Goal: Task Accomplishment & Management: Complete application form

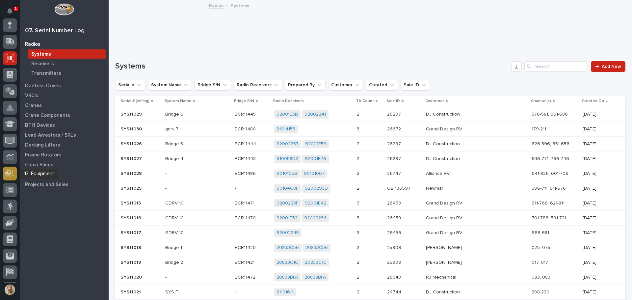
scroll to position [81, 0]
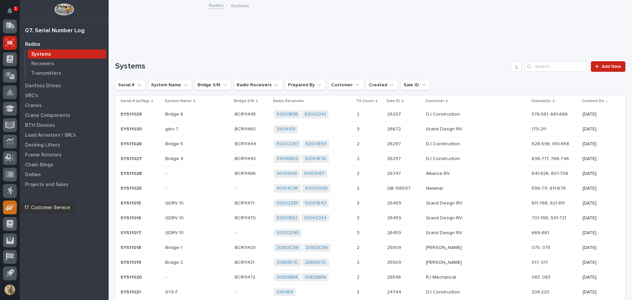
click at [8, 204] on icon at bounding box center [10, 207] width 10 height 8
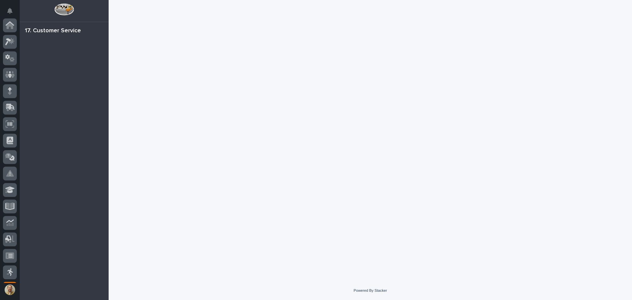
scroll to position [81, 0]
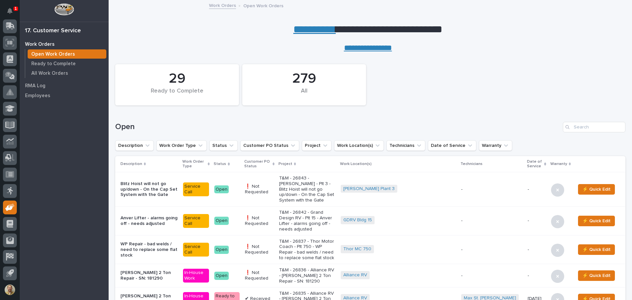
scroll to position [33, 0]
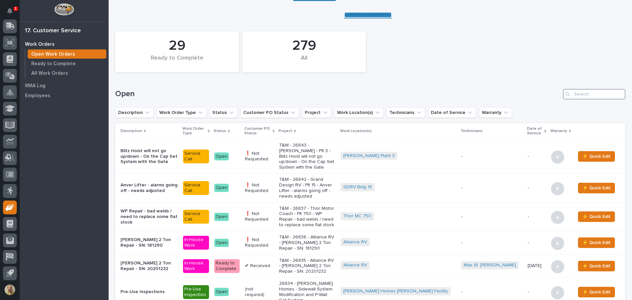
click at [591, 96] on input "Search" at bounding box center [594, 94] width 63 height 11
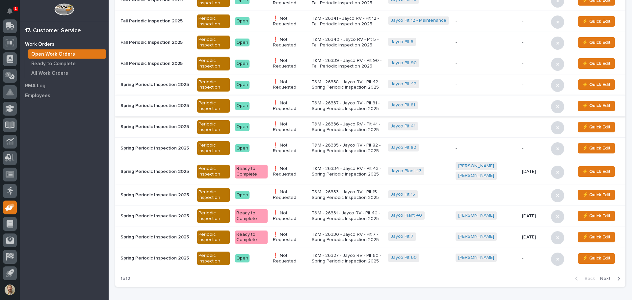
scroll to position [559, 0]
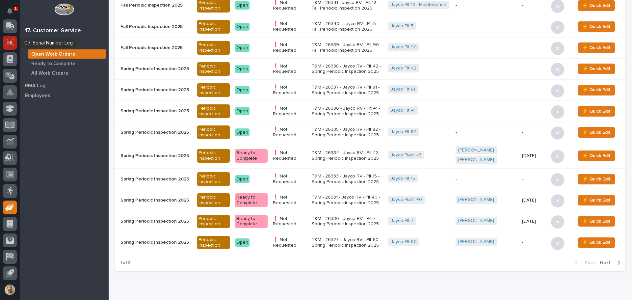
type input "jayco"
click at [13, 41] on icon at bounding box center [10, 43] width 9 height 8
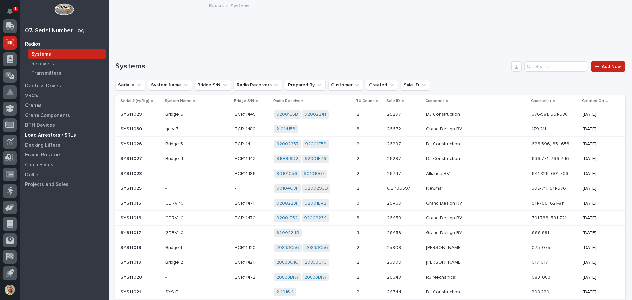
click at [48, 133] on p "Load Arrestors / SRL's" at bounding box center [50, 135] width 51 height 6
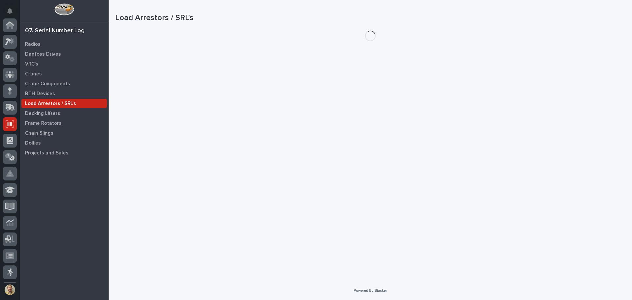
scroll to position [81, 0]
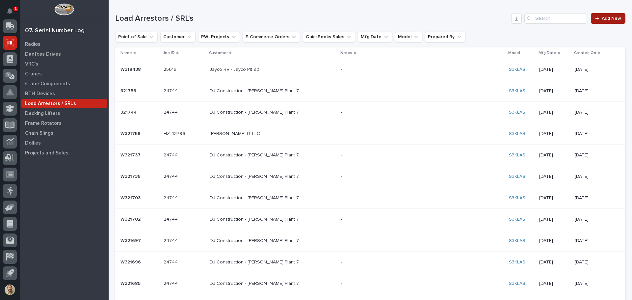
click at [609, 17] on span "Add New" at bounding box center [610, 18] width 19 height 5
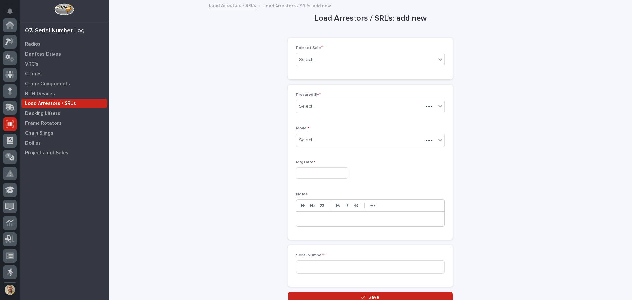
scroll to position [81, 0]
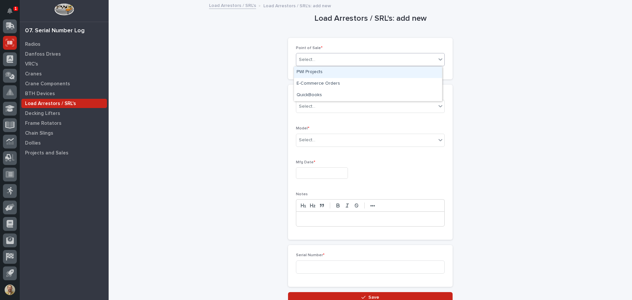
click at [339, 60] on div "Select..." at bounding box center [366, 59] width 140 height 11
click at [341, 72] on div "PWI Projects" at bounding box center [368, 72] width 148 height 12
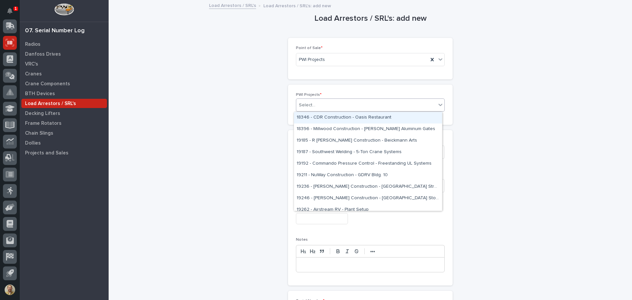
click at [330, 107] on div "Select..." at bounding box center [366, 105] width 140 height 11
type input "*****"
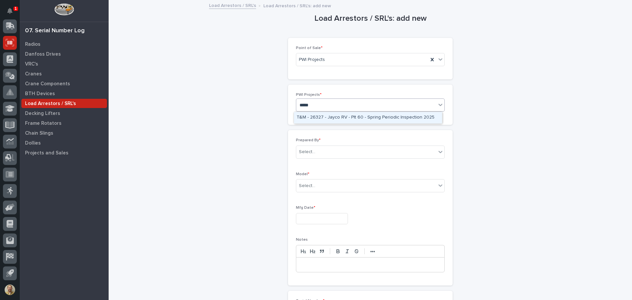
click at [337, 114] on div "T&M - 26327 - Jayco RV - Plt 60 - Spring Periodic Inspection 2025" at bounding box center [368, 118] width 148 height 12
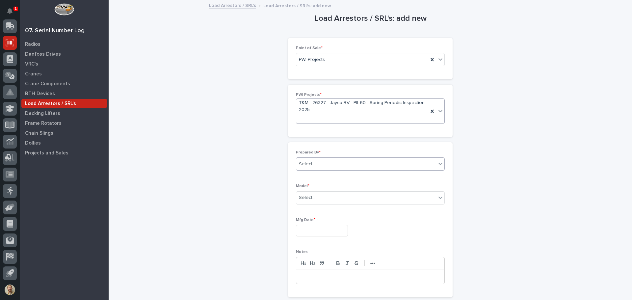
click at [324, 165] on div "Select..." at bounding box center [366, 164] width 140 height 11
type input "*****"
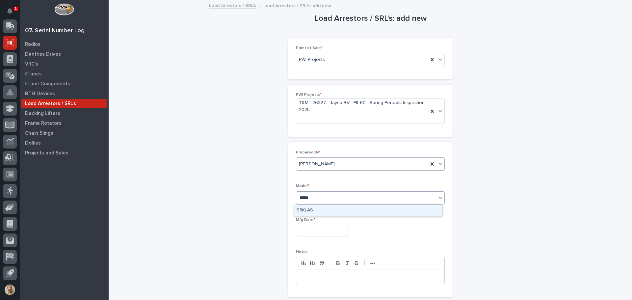
type input "******"
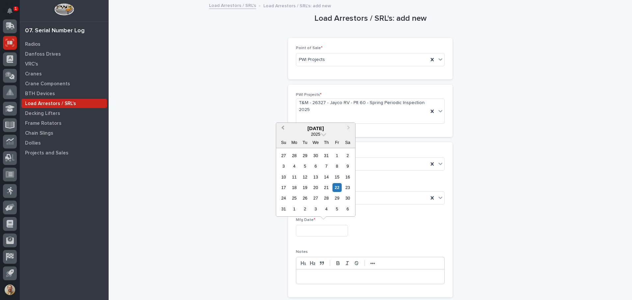
click at [286, 126] on button "Previous Month" at bounding box center [282, 128] width 11 height 11
click at [342, 233] on input "text" at bounding box center [322, 231] width 52 height 12
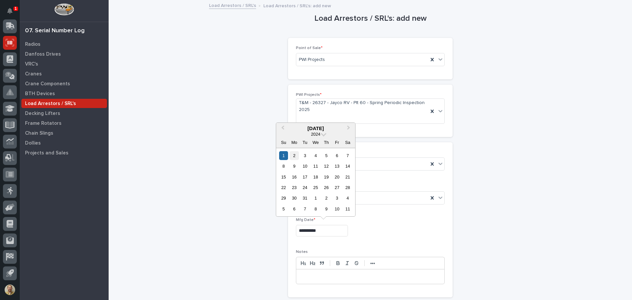
click at [296, 154] on div "2" at bounding box center [293, 155] width 9 height 9
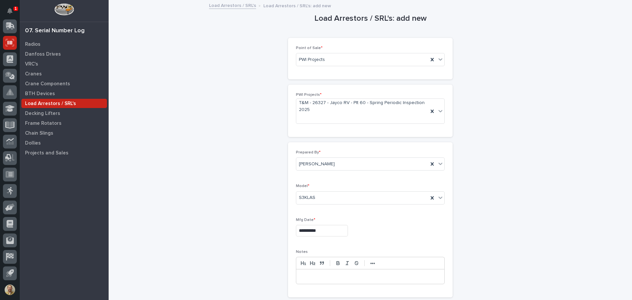
type input "**********"
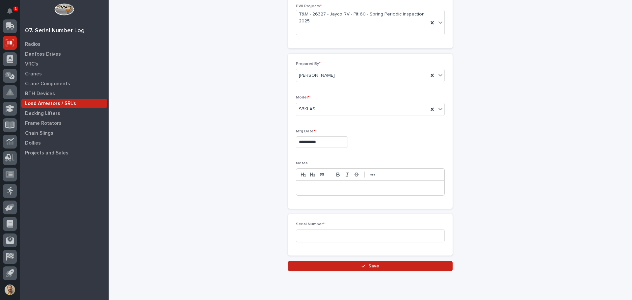
scroll to position [99, 0]
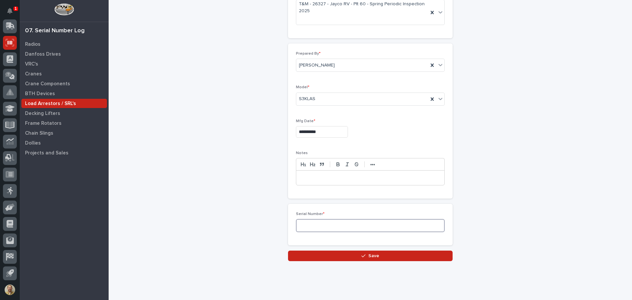
click at [355, 223] on input at bounding box center [370, 225] width 149 height 13
type input "W321673"
click at [375, 256] on span "Save" at bounding box center [373, 256] width 11 height 6
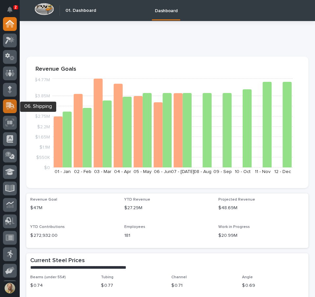
click at [10, 106] on icon at bounding box center [10, 105] width 9 height 6
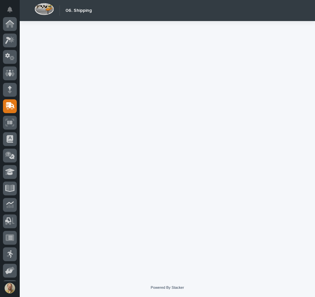
scroll to position [81, 0]
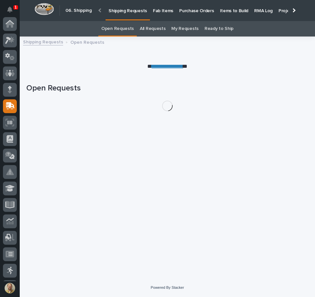
scroll to position [81, 0]
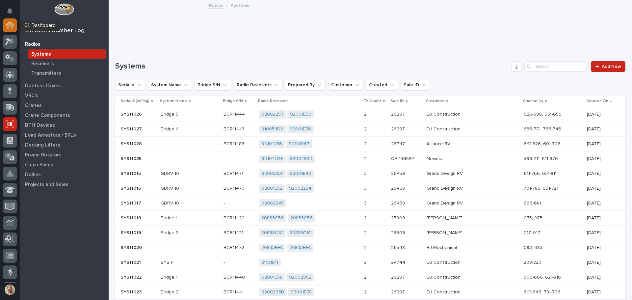
click at [7, 26] on icon at bounding box center [10, 25] width 7 height 7
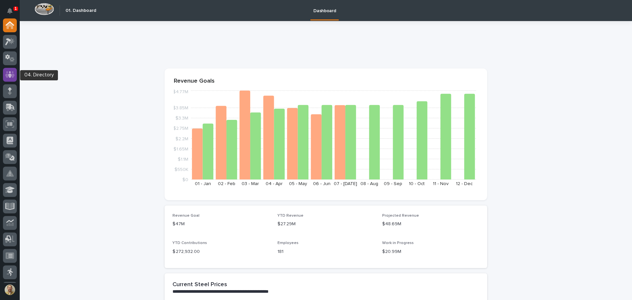
click at [7, 69] on div at bounding box center [10, 75] width 14 height 14
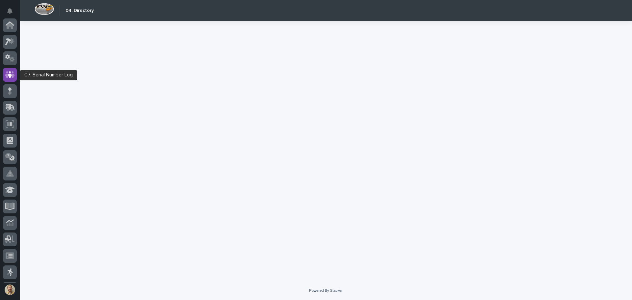
scroll to position [49, 0]
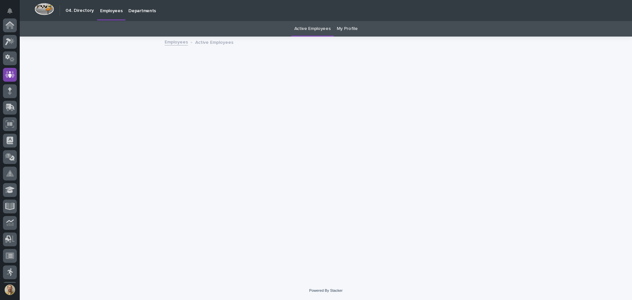
scroll to position [49, 0]
click at [347, 26] on link "My Profile" at bounding box center [347, 28] width 21 height 15
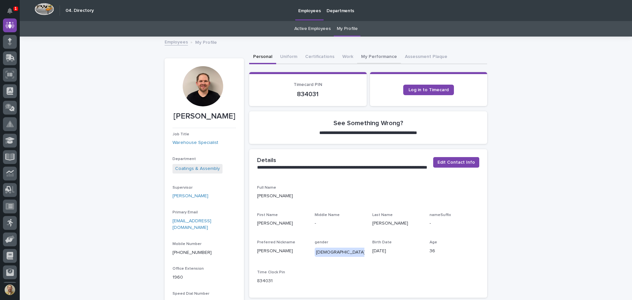
click at [364, 54] on button "My Performance" at bounding box center [379, 57] width 44 height 14
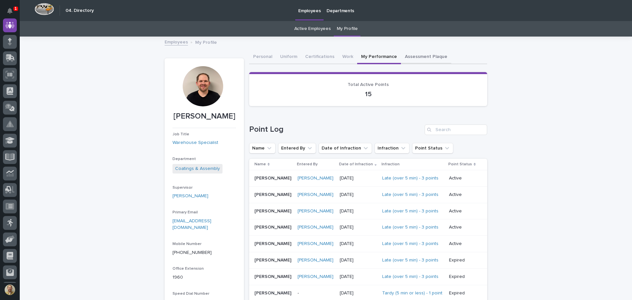
click at [426, 55] on button "Assessment Plaque" at bounding box center [426, 57] width 50 height 14
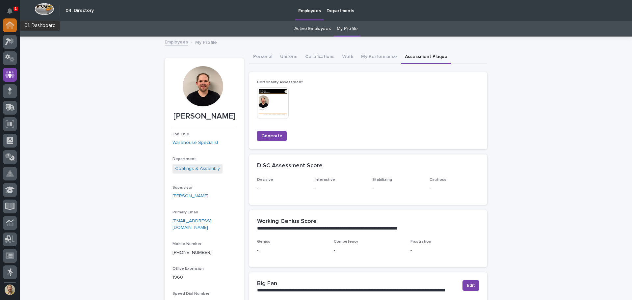
click at [9, 25] on icon at bounding box center [10, 25] width 7 height 7
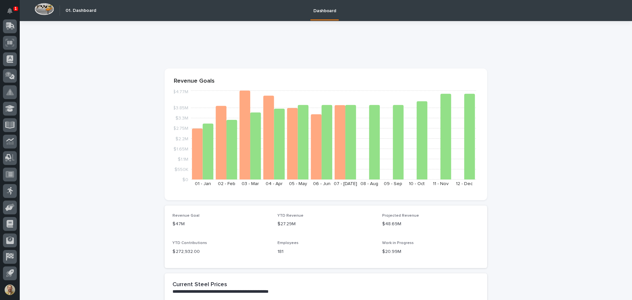
click at [7, 14] on button "Notifications" at bounding box center [10, 11] width 14 height 14
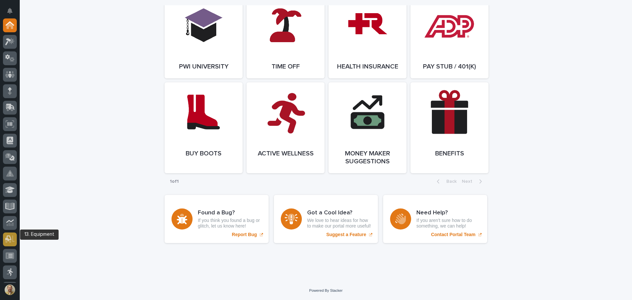
scroll to position [81, 0]
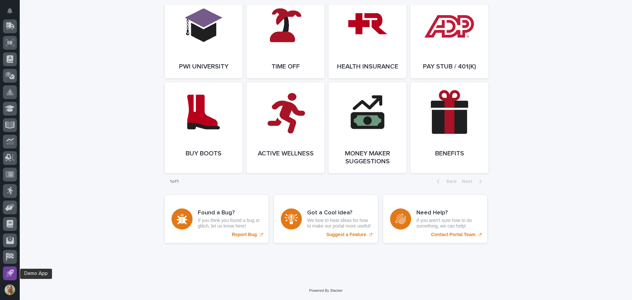
click at [8, 272] on icon at bounding box center [9, 274] width 6 height 6
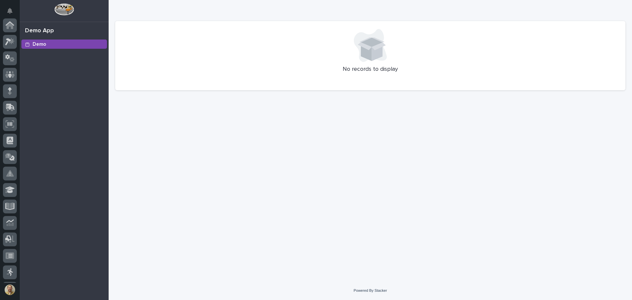
scroll to position [81, 0]
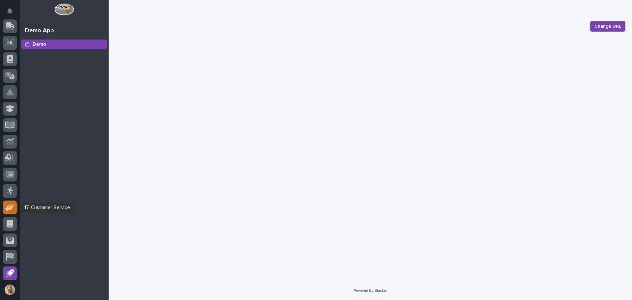
click at [7, 206] on icon at bounding box center [9, 208] width 8 height 6
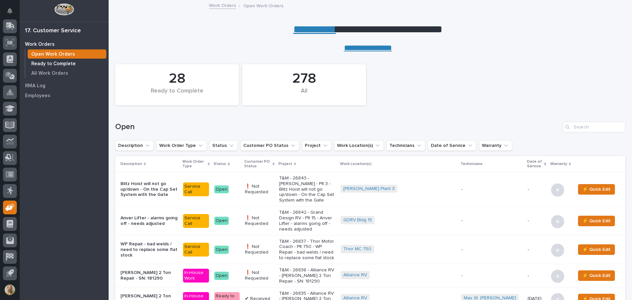
click at [40, 65] on p "Ready to Complete" at bounding box center [53, 64] width 44 height 6
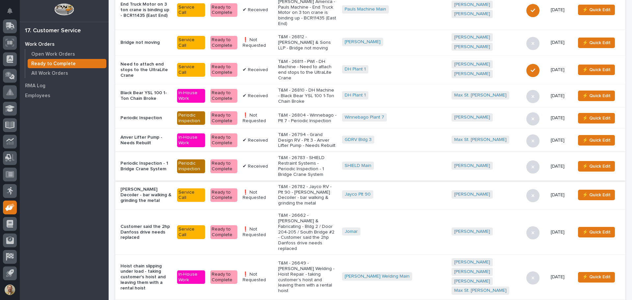
scroll to position [197, 0]
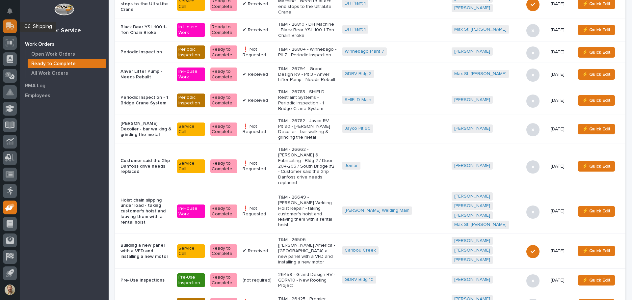
click at [6, 24] on icon at bounding box center [9, 27] width 8 height 6
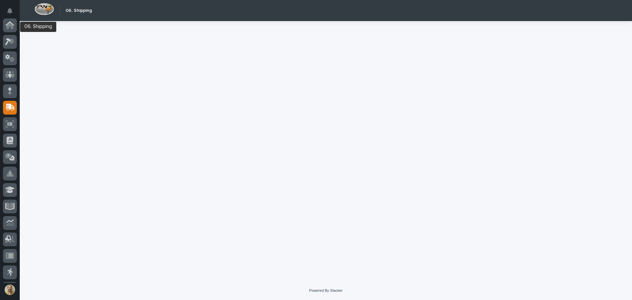
scroll to position [81, 0]
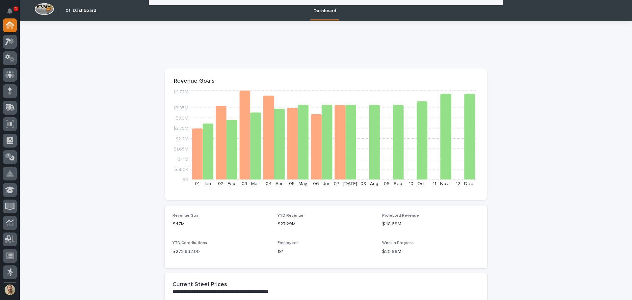
scroll to position [966, 0]
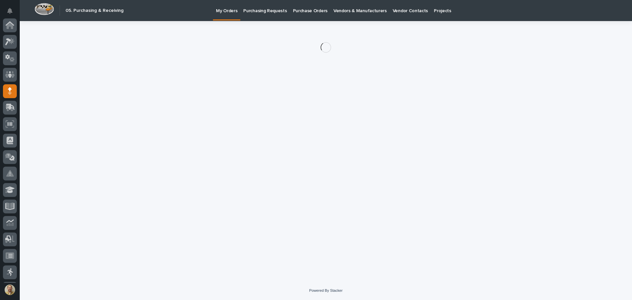
scroll to position [66, 0]
